Goal: Check status

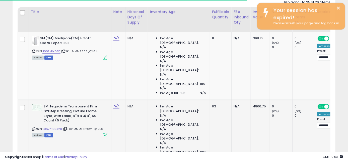
scroll to position [103, 187]
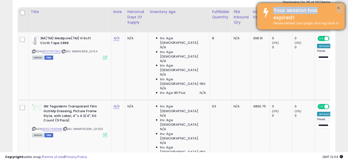
click at [337, 7] on div "× Your session has expired! Please refresh your page and log back in" at bounding box center [301, 16] width 88 height 27
click at [338, 7] on button "×" at bounding box center [339, 8] width 4 height 6
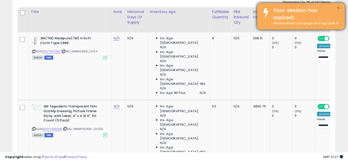
click at [338, 8] on button "×" at bounding box center [339, 8] width 4 height 6
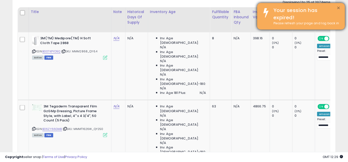
click at [339, 6] on button "×" at bounding box center [339, 8] width 4 height 6
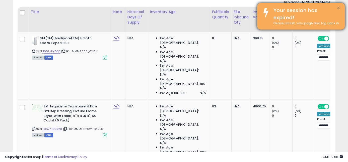
click at [339, 7] on button "×" at bounding box center [339, 8] width 4 height 6
